Goal: Task Accomplishment & Management: Manage account settings

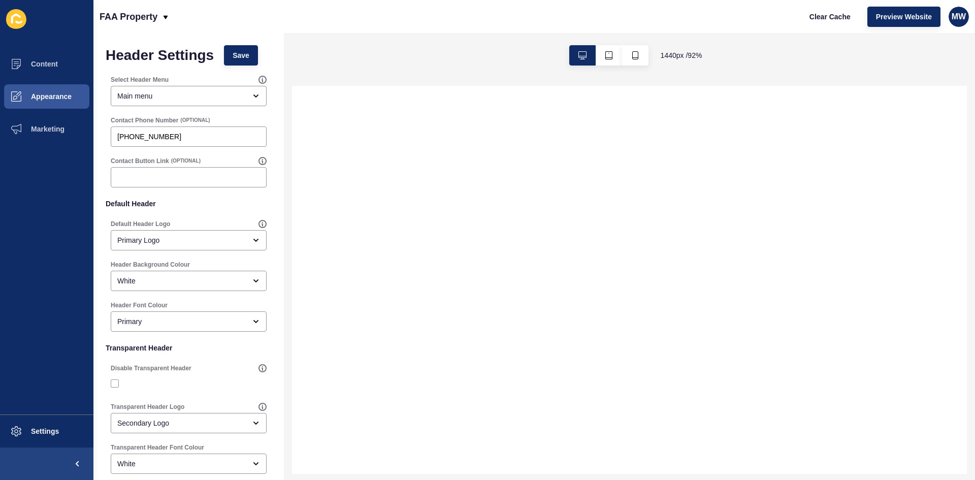
select select
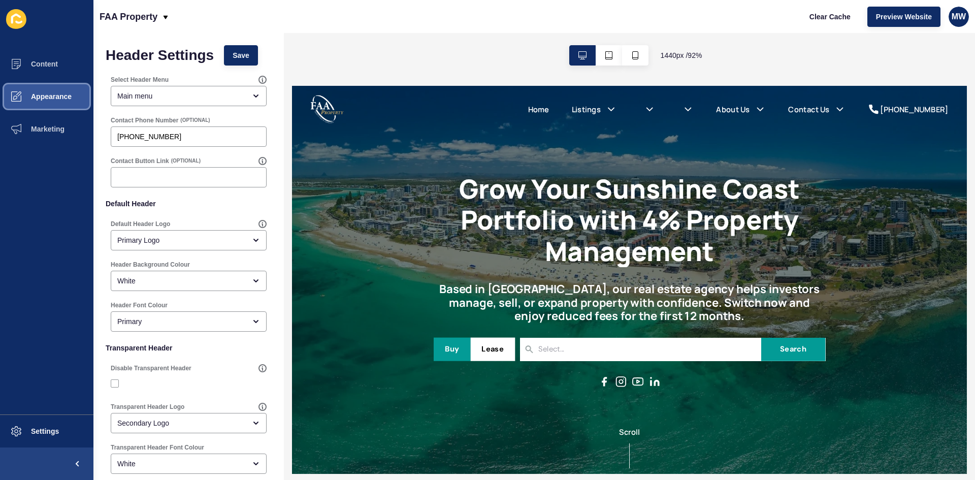
click at [69, 95] on span "Appearance" at bounding box center [34, 96] width 73 height 8
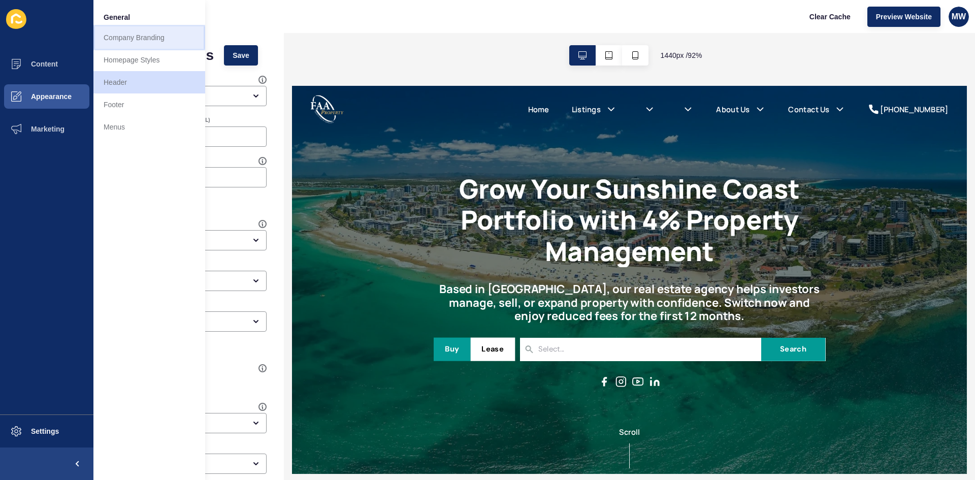
click at [148, 39] on link "Company Branding" at bounding box center [149, 37] width 112 height 22
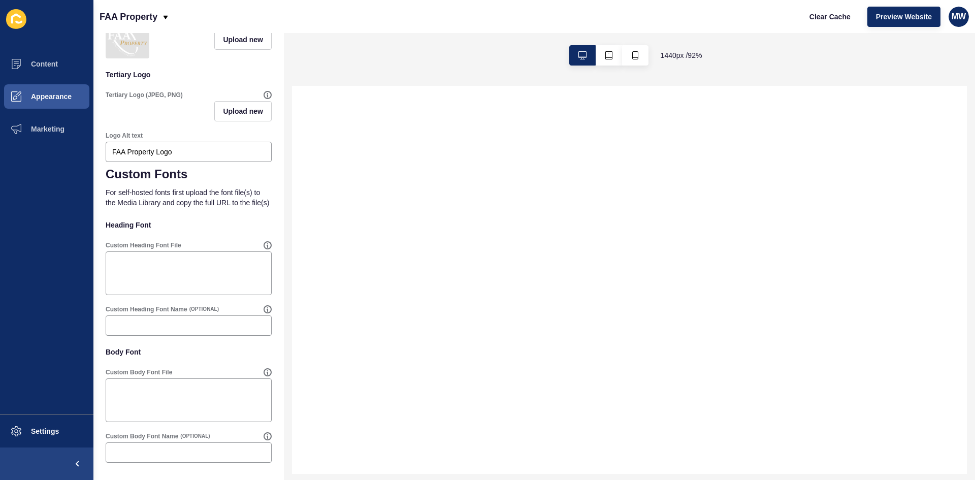
scroll to position [404, 0]
select select
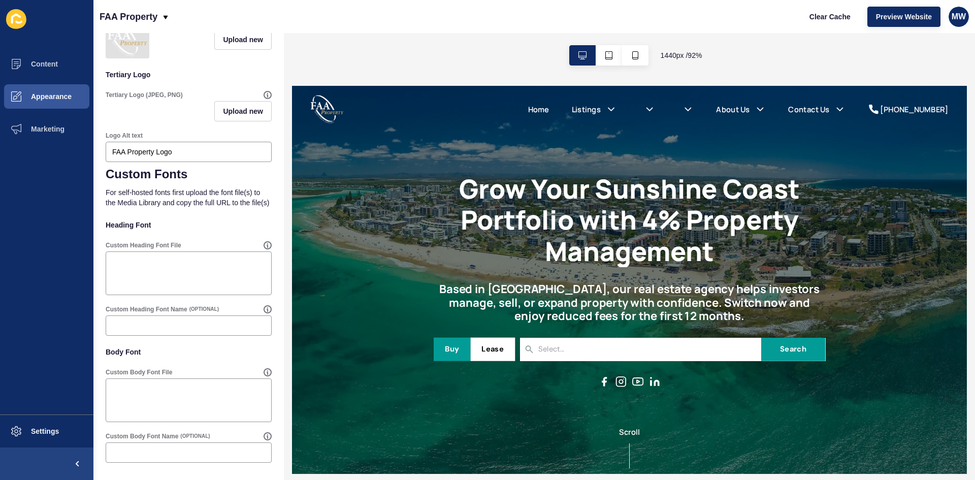
scroll to position [0, 0]
click at [49, 410] on span "Settings" at bounding box center [28, 431] width 60 height 8
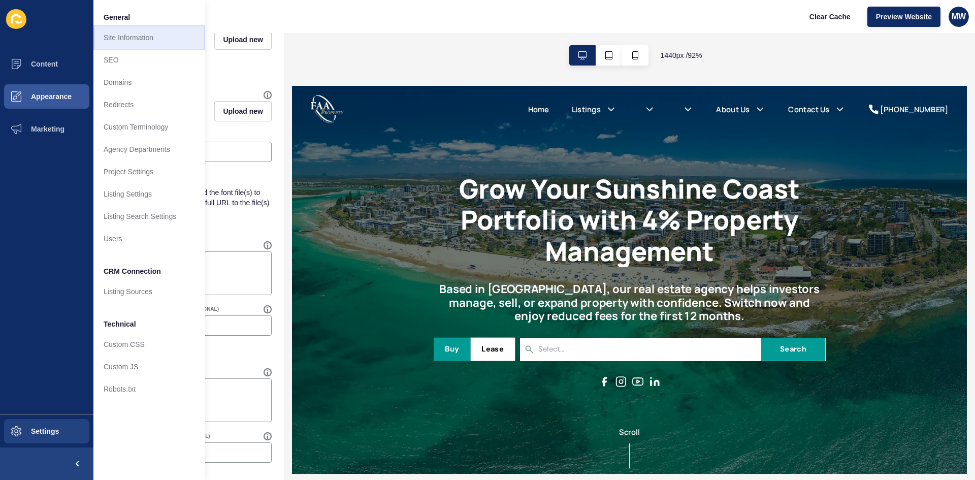
click at [139, 44] on link "Site Information" at bounding box center [149, 37] width 112 height 22
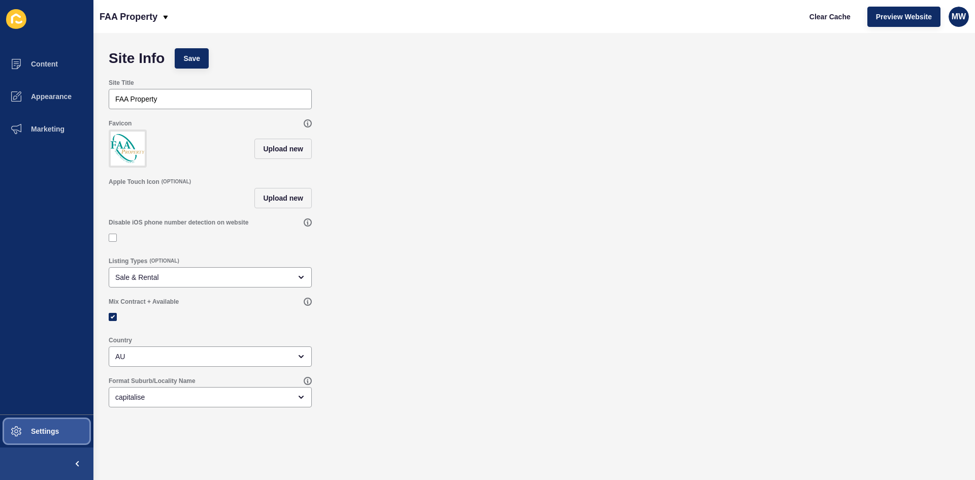
click at [51, 410] on span "Settings" at bounding box center [28, 431] width 60 height 8
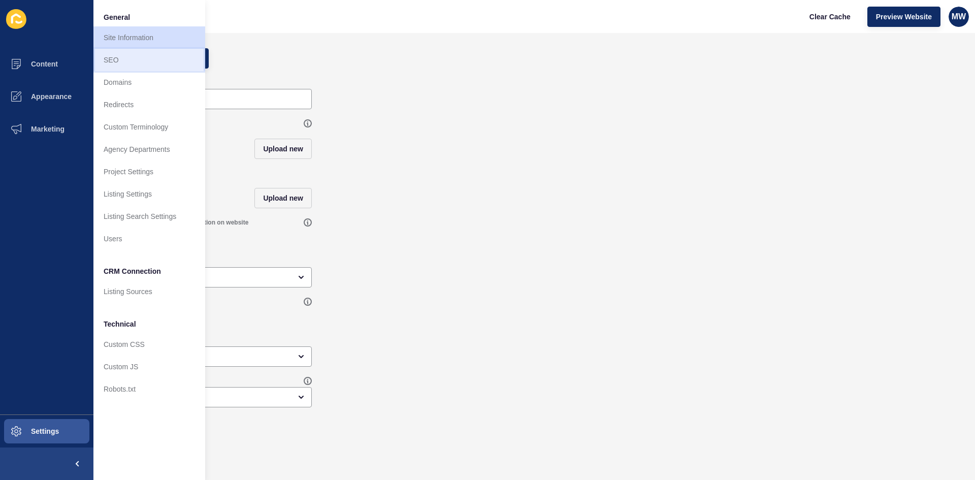
click at [145, 60] on link "SEO" at bounding box center [149, 60] width 112 height 22
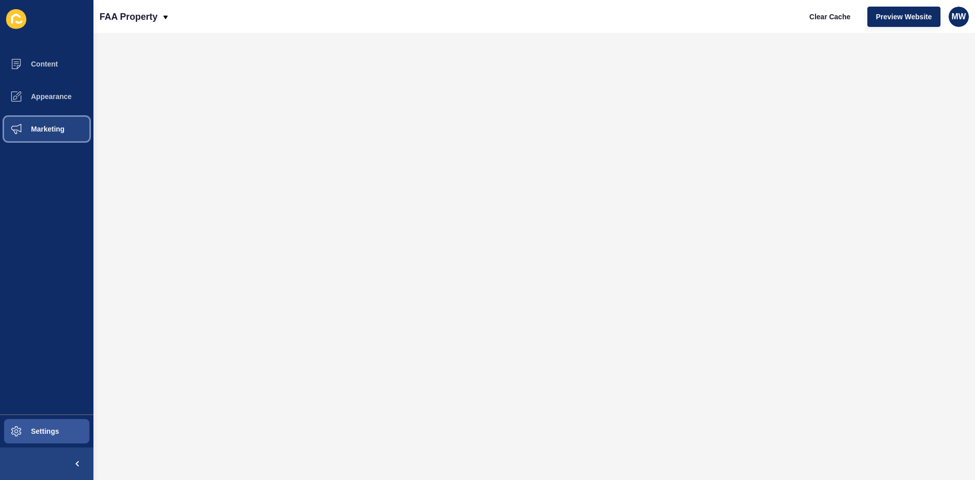
click at [61, 130] on span "Marketing" at bounding box center [31, 129] width 66 height 8
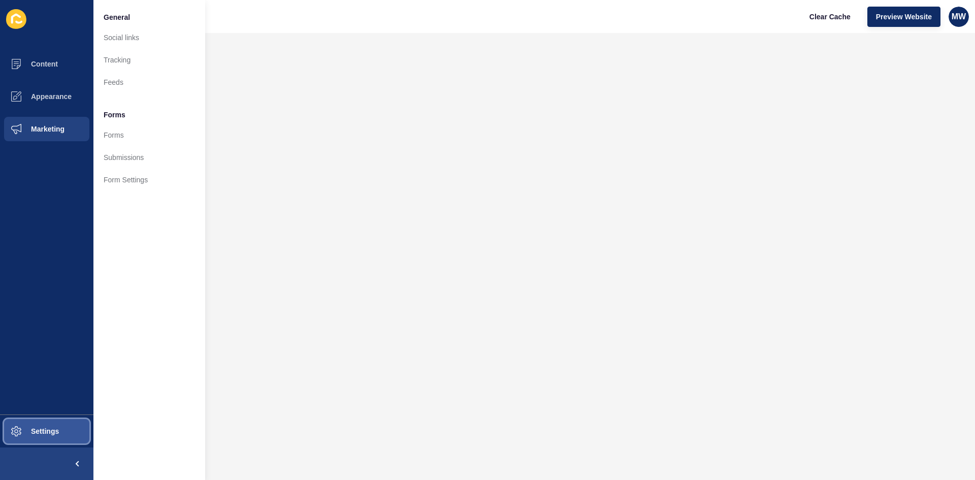
click at [71, 410] on button "Settings" at bounding box center [46, 431] width 93 height 32
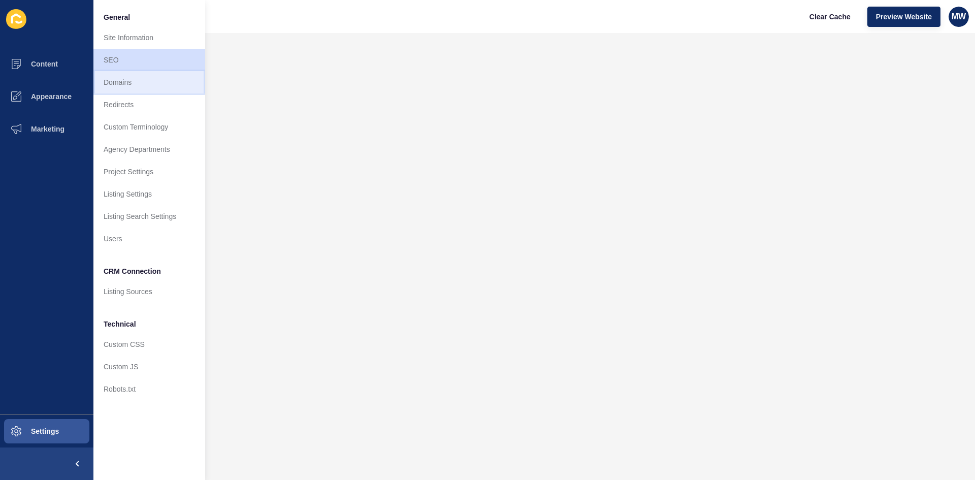
click at [139, 85] on link "Domains" at bounding box center [149, 82] width 112 height 22
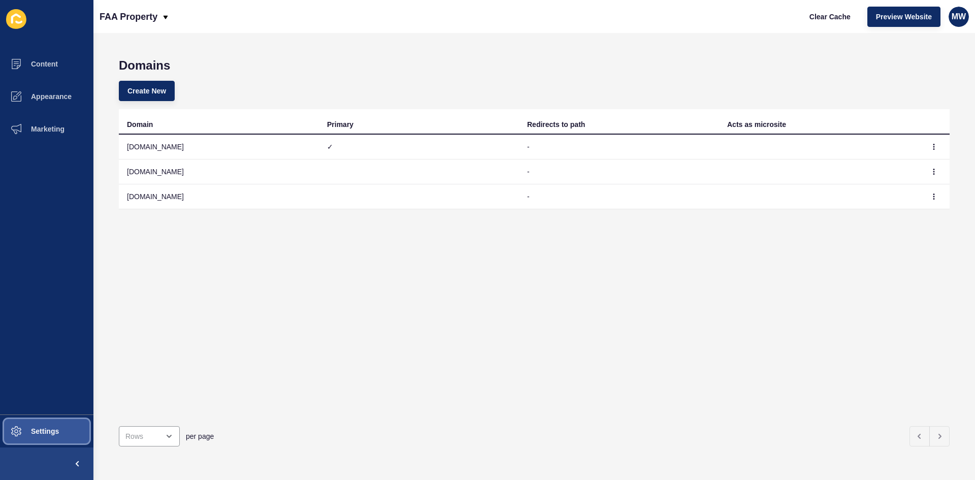
click at [65, 410] on button "Settings" at bounding box center [46, 431] width 93 height 32
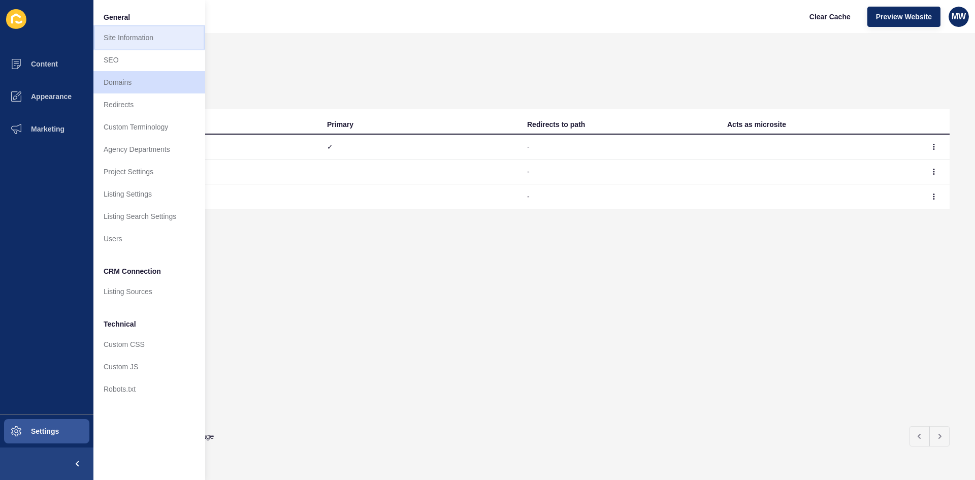
click at [156, 40] on link "Site Information" at bounding box center [149, 37] width 112 height 22
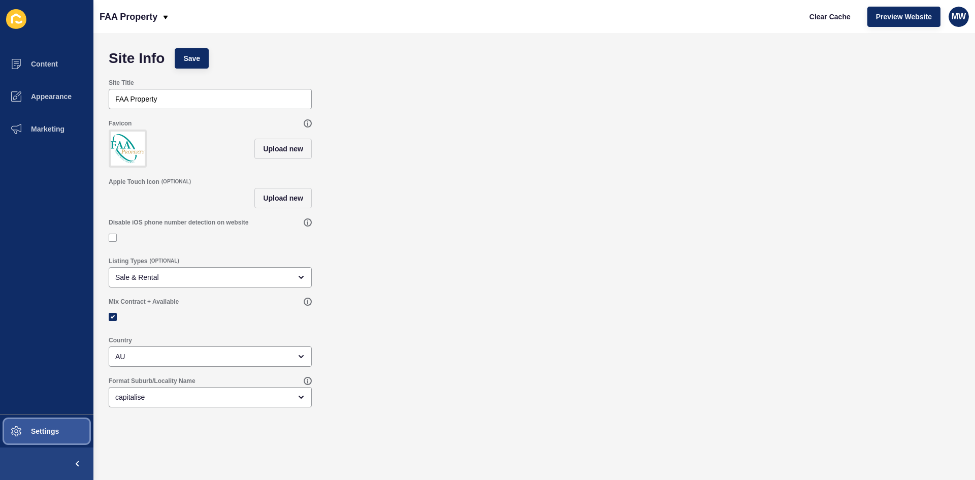
click at [52, 410] on button "Settings" at bounding box center [46, 431] width 93 height 32
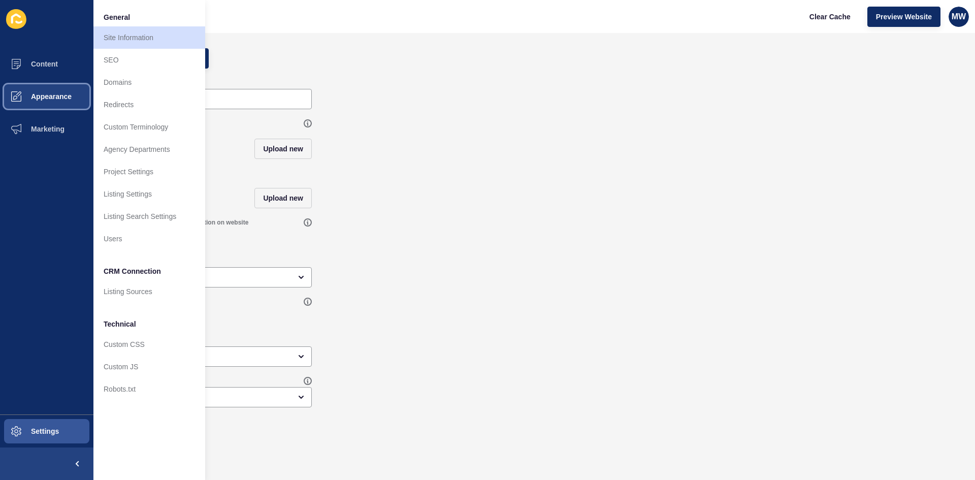
click at [65, 97] on span "Appearance" at bounding box center [34, 96] width 73 height 8
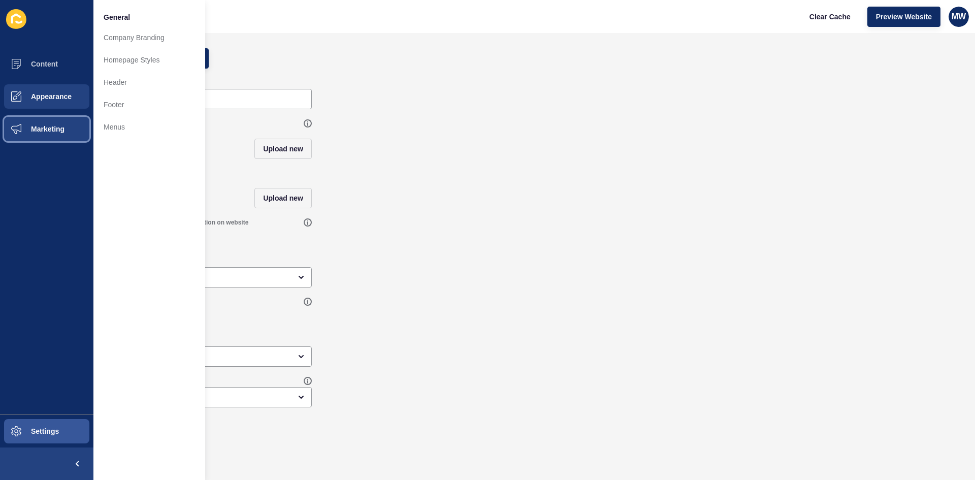
click at [55, 127] on span "Marketing" at bounding box center [31, 129] width 66 height 8
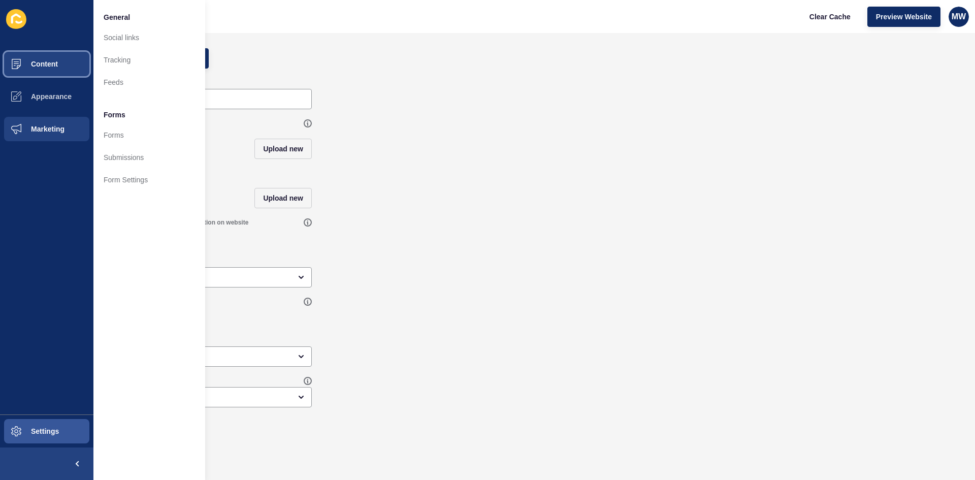
click at [45, 67] on span "Content" at bounding box center [27, 64] width 59 height 8
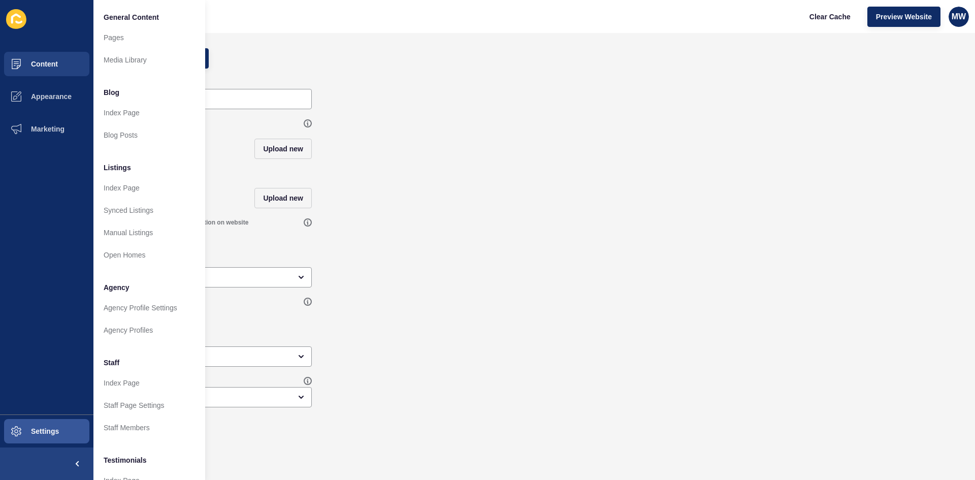
click at [272, 140] on div "Favicon Upload new" at bounding box center [534, 143] width 861 height 58
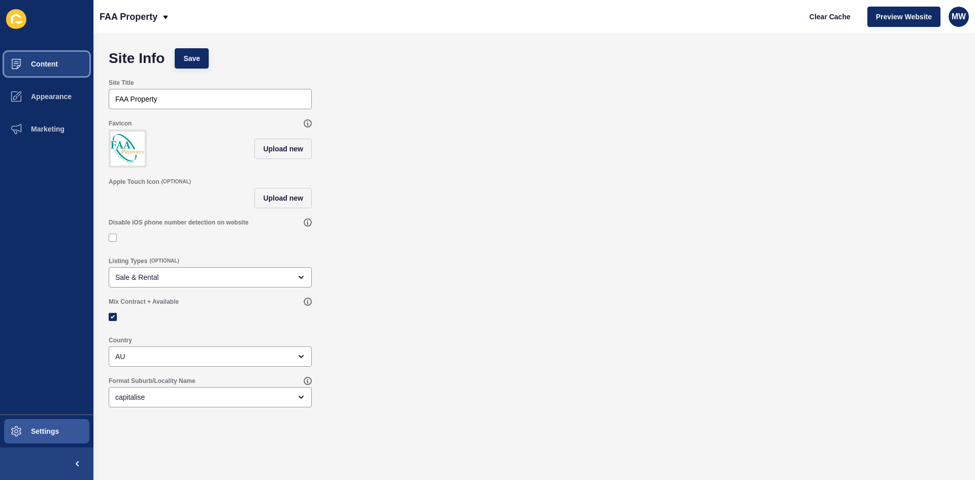
click at [53, 57] on button "Content" at bounding box center [46, 64] width 93 height 32
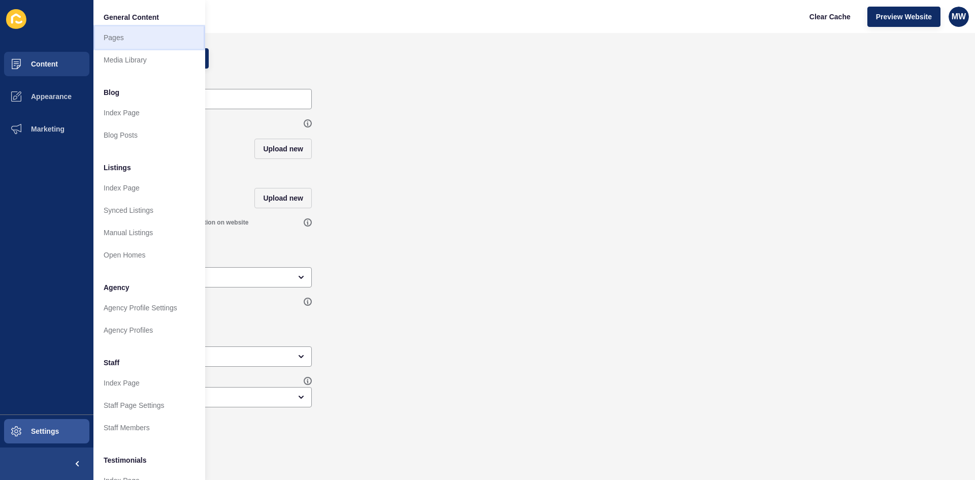
click at [141, 43] on link "Pages" at bounding box center [149, 37] width 112 height 22
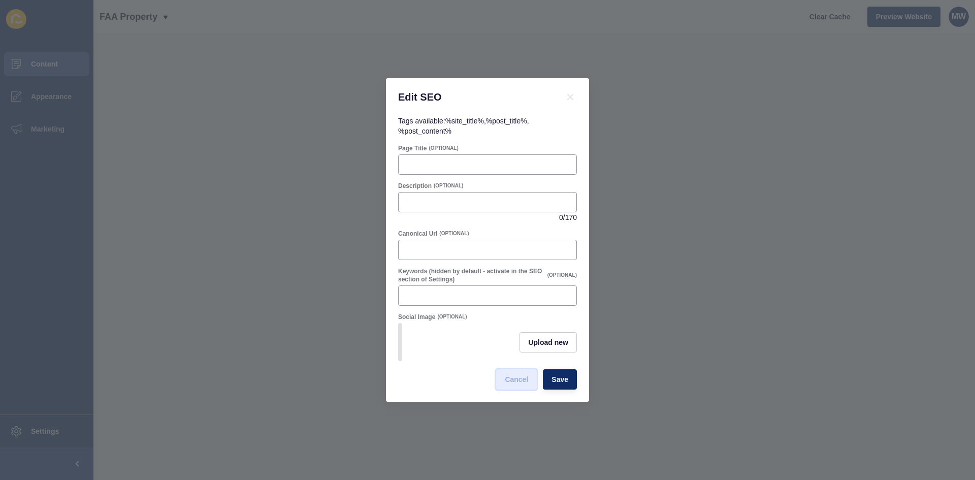
click at [272, 377] on button "Cancel" at bounding box center [516, 379] width 41 height 20
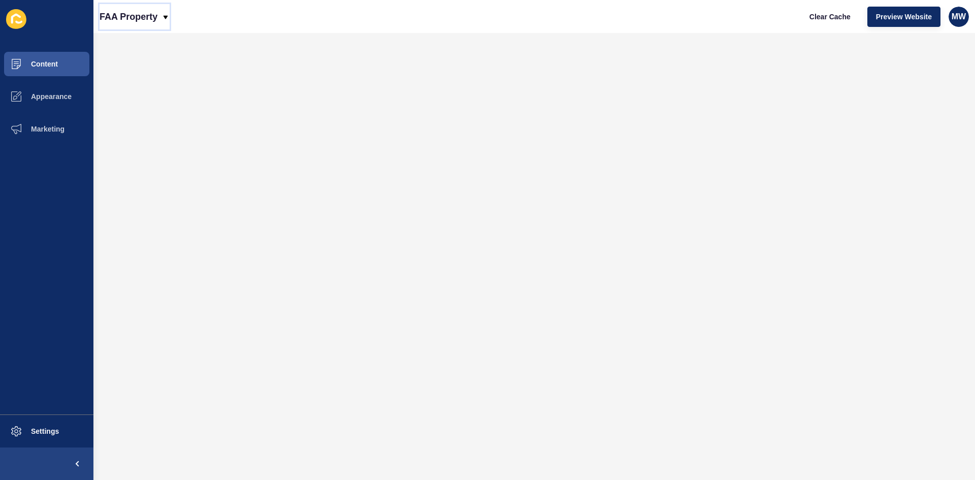
click at [138, 15] on p "FAA Property" at bounding box center [129, 16] width 58 height 25
click at [136, 43] on div "Back to website list" at bounding box center [144, 47] width 73 height 18
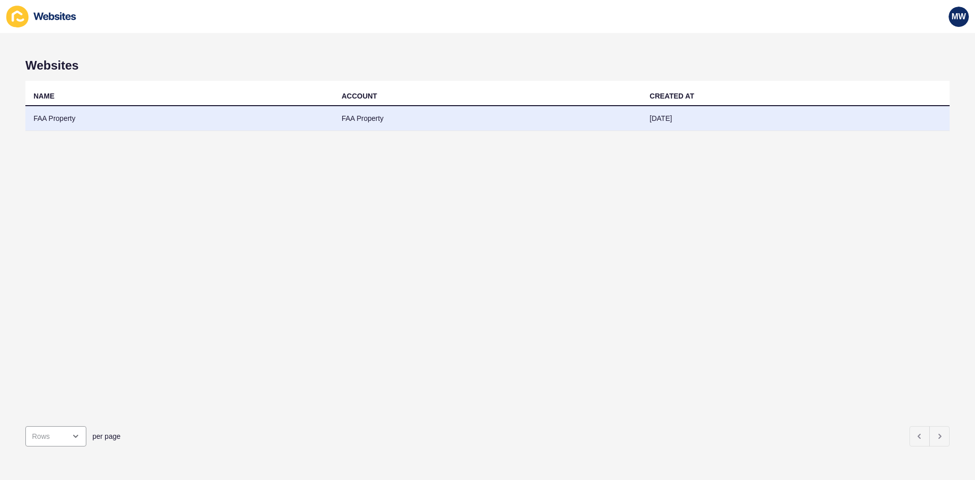
click at [69, 123] on td "FAA Property" at bounding box center [179, 118] width 308 height 25
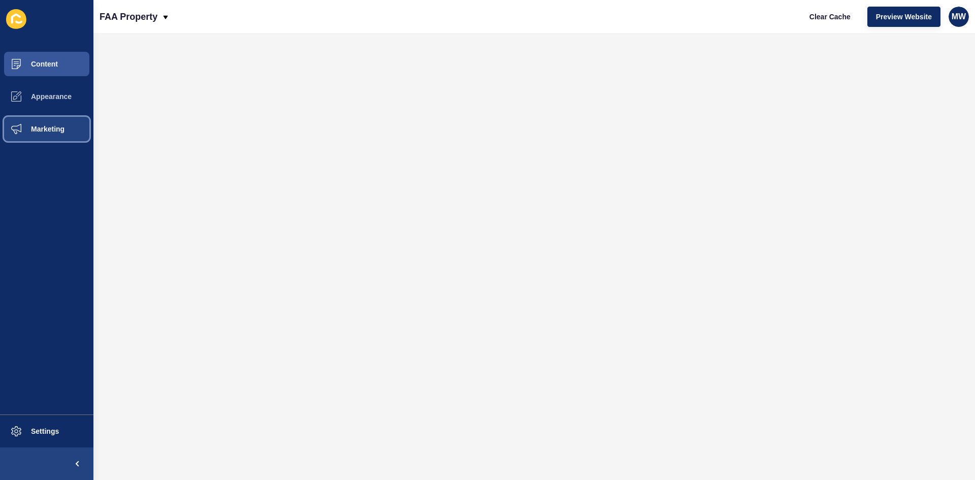
click at [56, 132] on span "Marketing" at bounding box center [31, 129] width 66 height 8
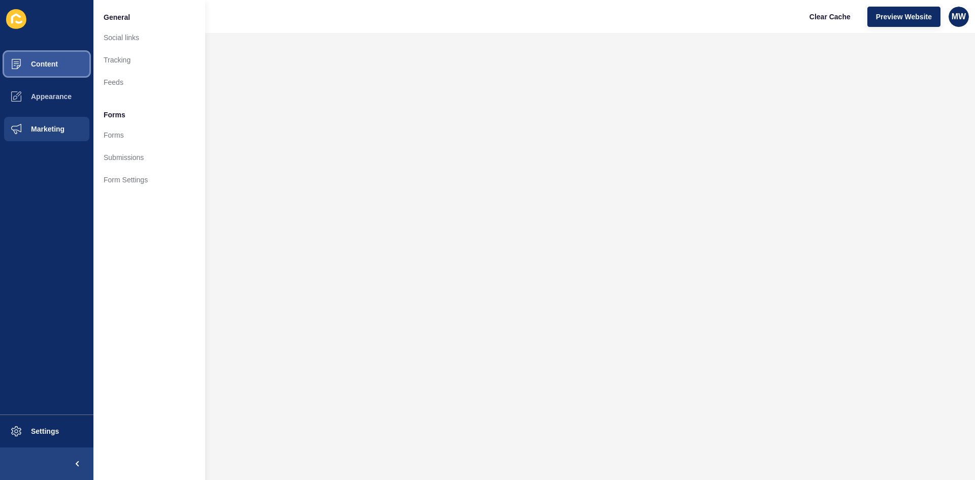
click at [64, 71] on button "Content" at bounding box center [46, 64] width 93 height 32
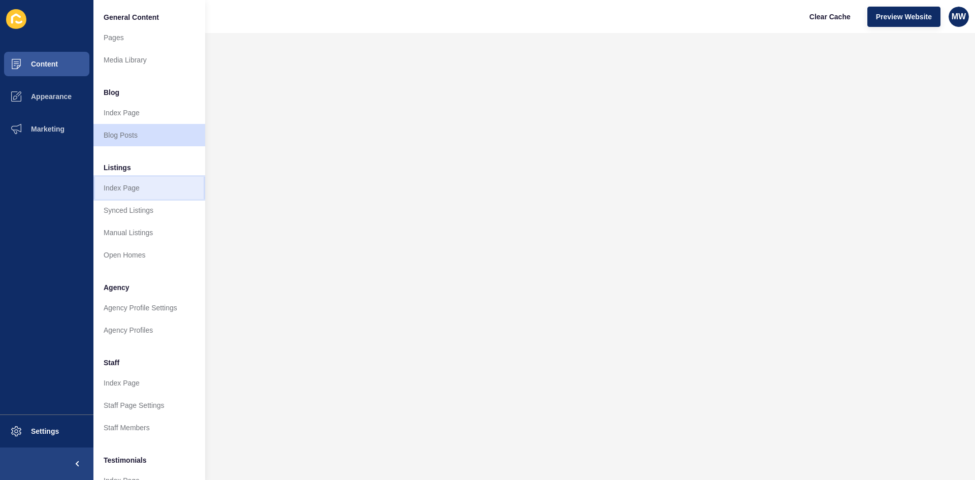
click at [160, 182] on link "Index Page" at bounding box center [149, 188] width 112 height 22
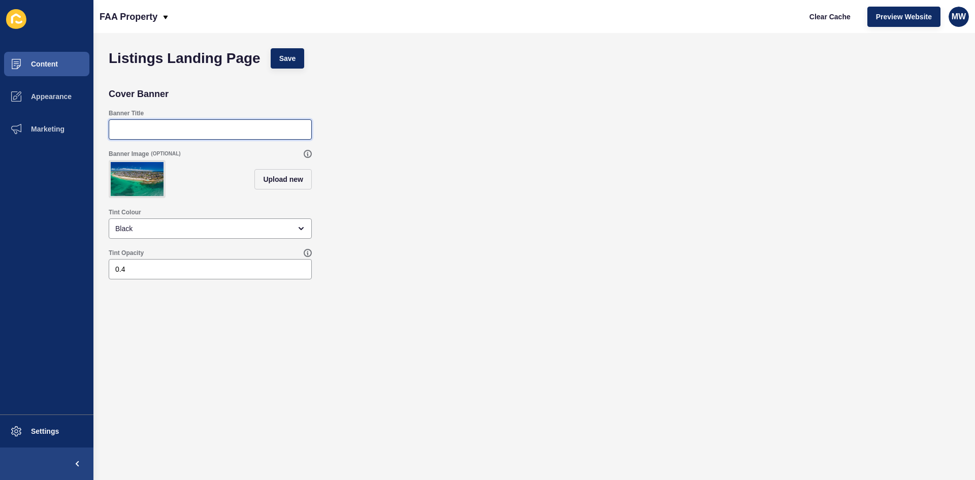
click at [206, 128] on input "Banner Title" at bounding box center [210, 129] width 190 height 10
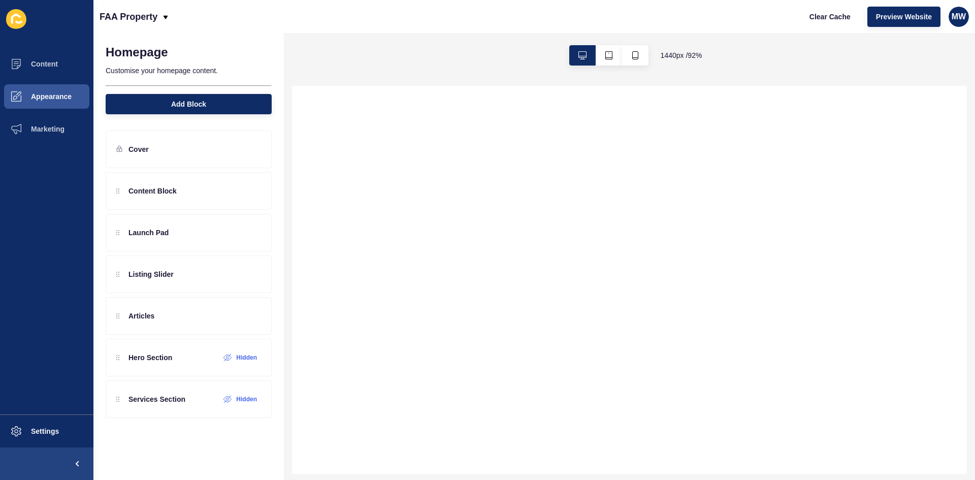
select select
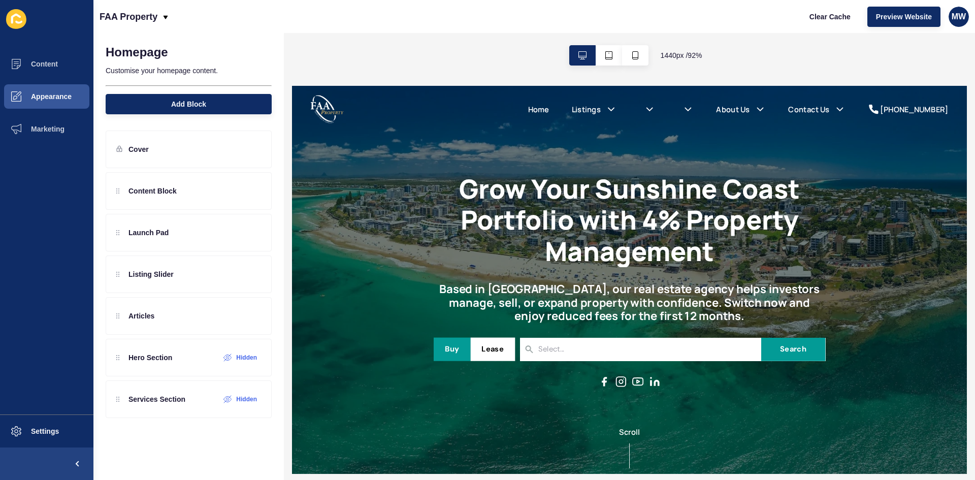
click at [588, 232] on h1 "Grow Your Sunshine Coast Portfolio with 4% Property Management" at bounding box center [657, 231] width 424 height 102
click at [209, 357] on icon at bounding box center [211, 358] width 8 height 8
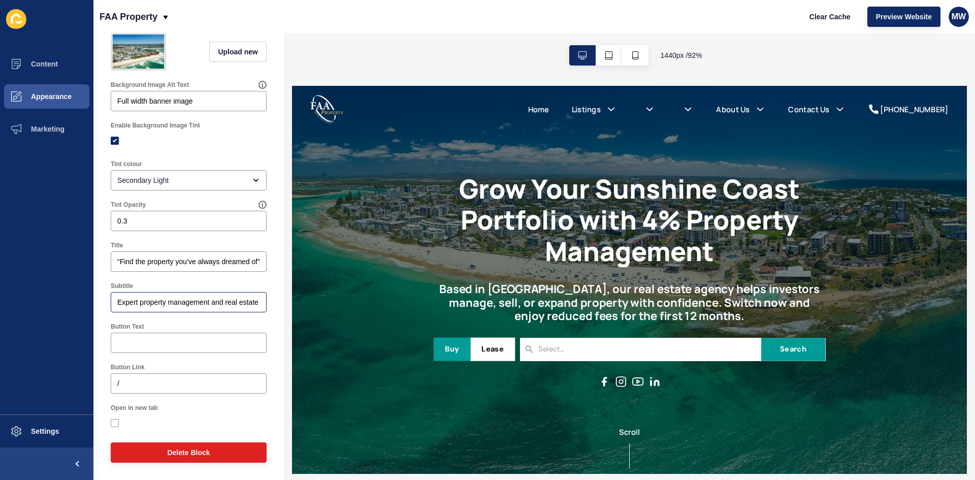
scroll to position [102, 0]
click at [171, 267] on input "“Find the property you’ve always dreamed of”" at bounding box center [188, 261] width 143 height 10
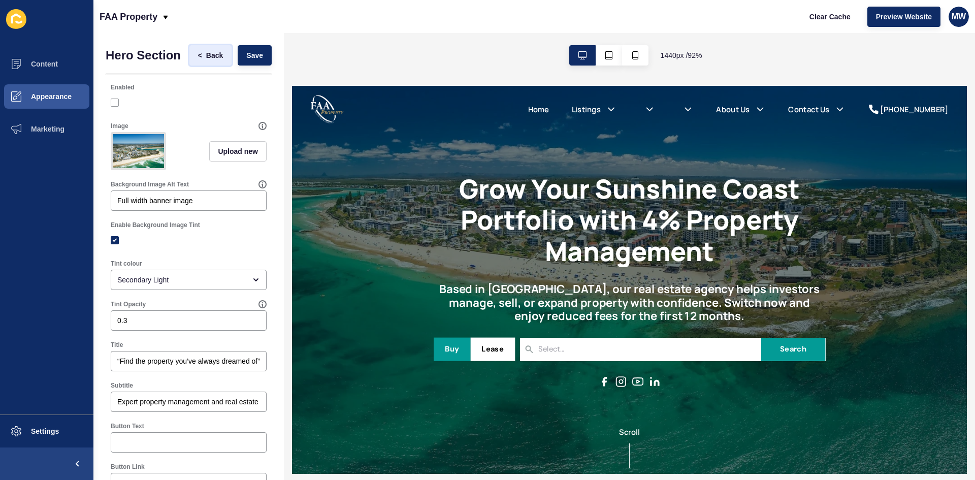
scroll to position [0, 0]
click at [189, 59] on button "< Back" at bounding box center [210, 55] width 43 height 20
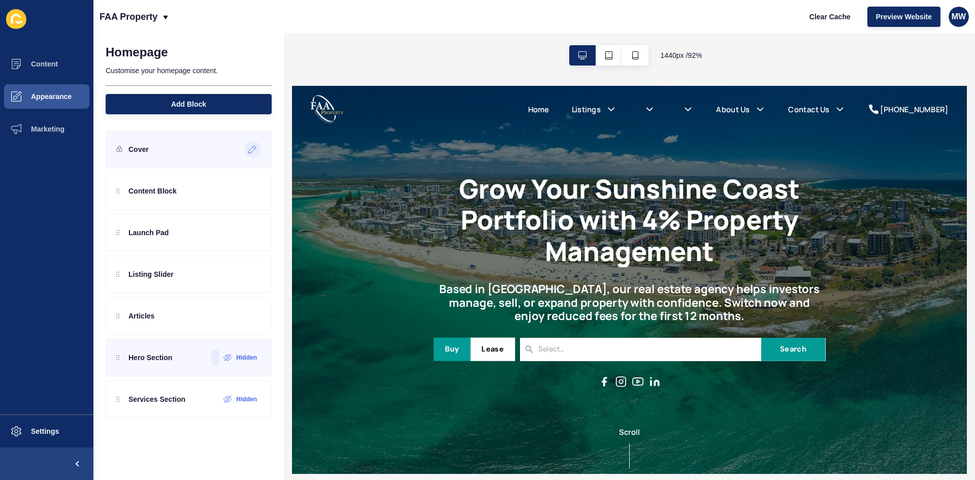
click at [250, 149] on icon at bounding box center [252, 149] width 9 height 8
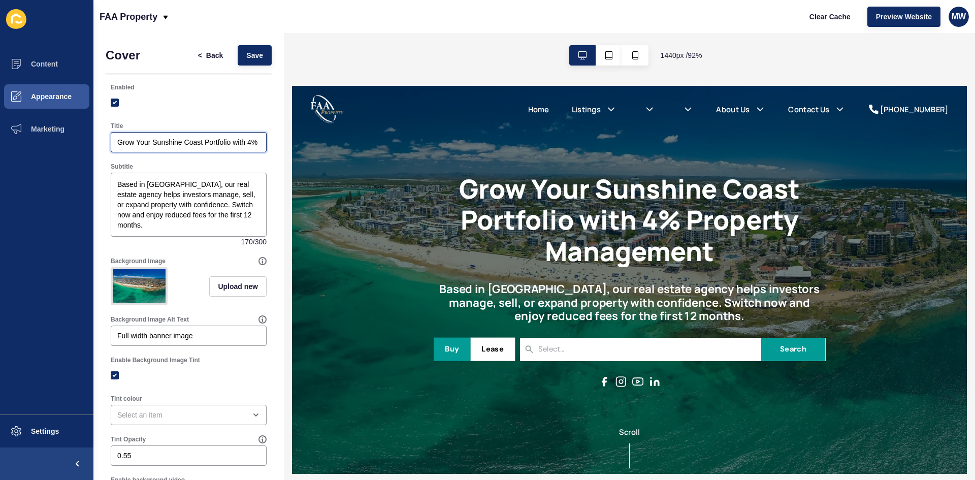
click at [162, 145] on input "Grow Your Sunshine Coast Portfolio with 4% Property Management" at bounding box center [188, 142] width 143 height 10
